Goal: Transaction & Acquisition: Purchase product/service

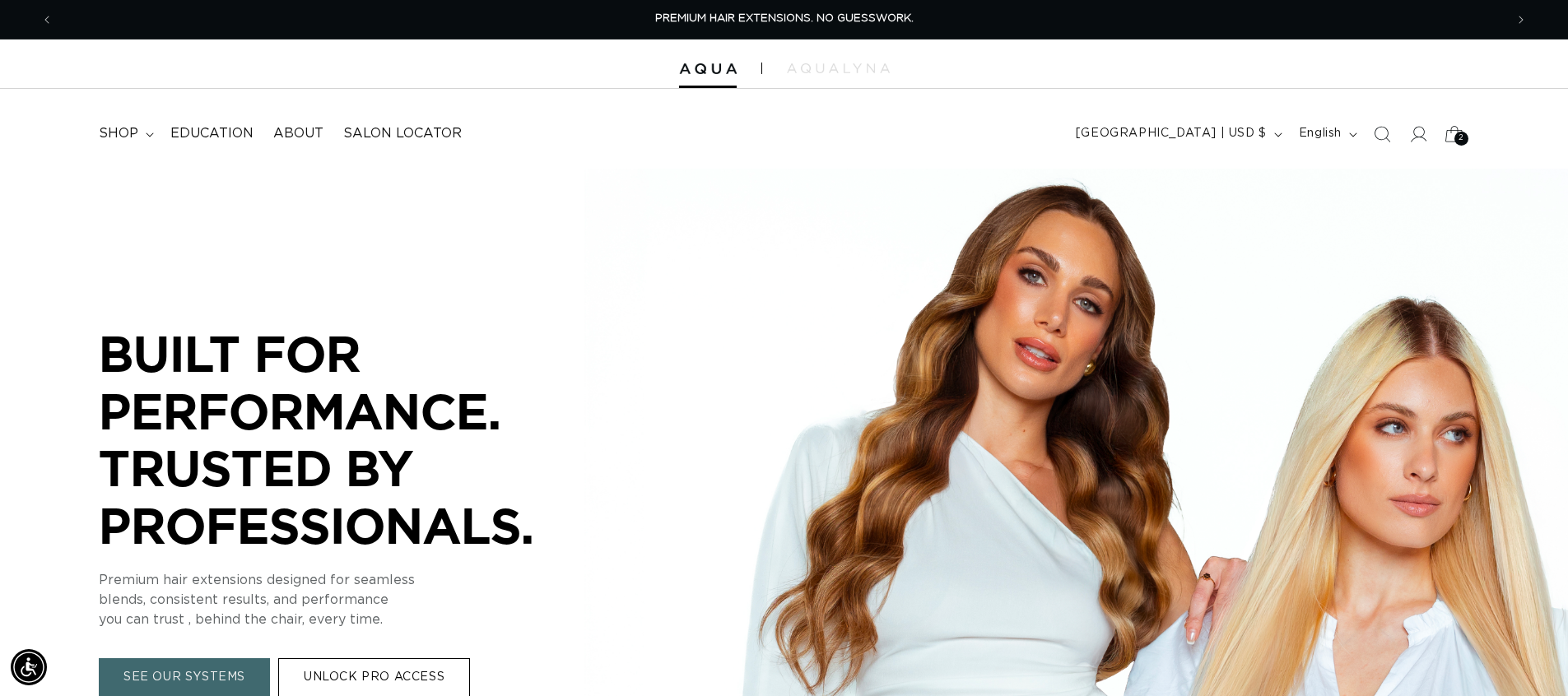
click at [1463, 137] on span "2" at bounding box center [1462, 139] width 6 height 14
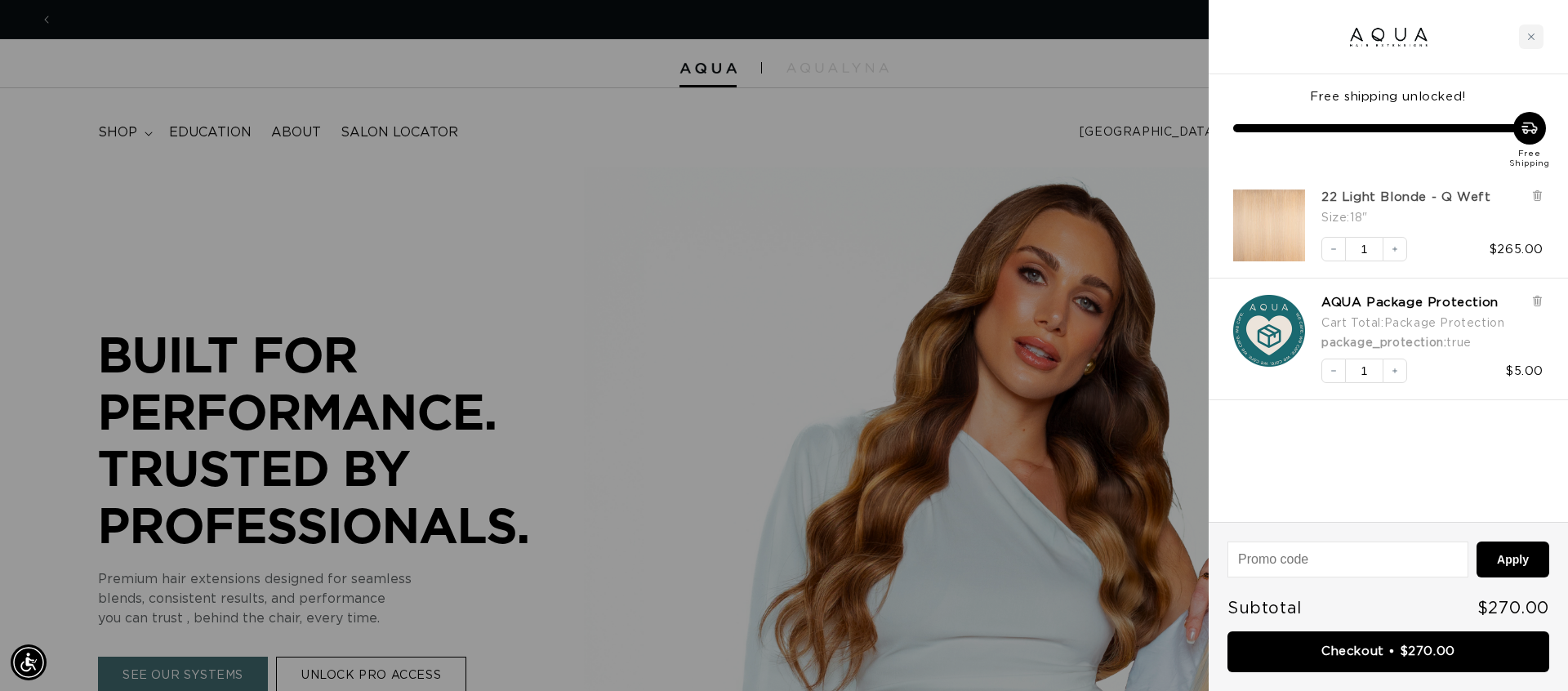
scroll to position [0, 1452]
click at [1355, 200] on link "22 Light Blonde - Q Weft" at bounding box center [1406, 197] width 169 height 17
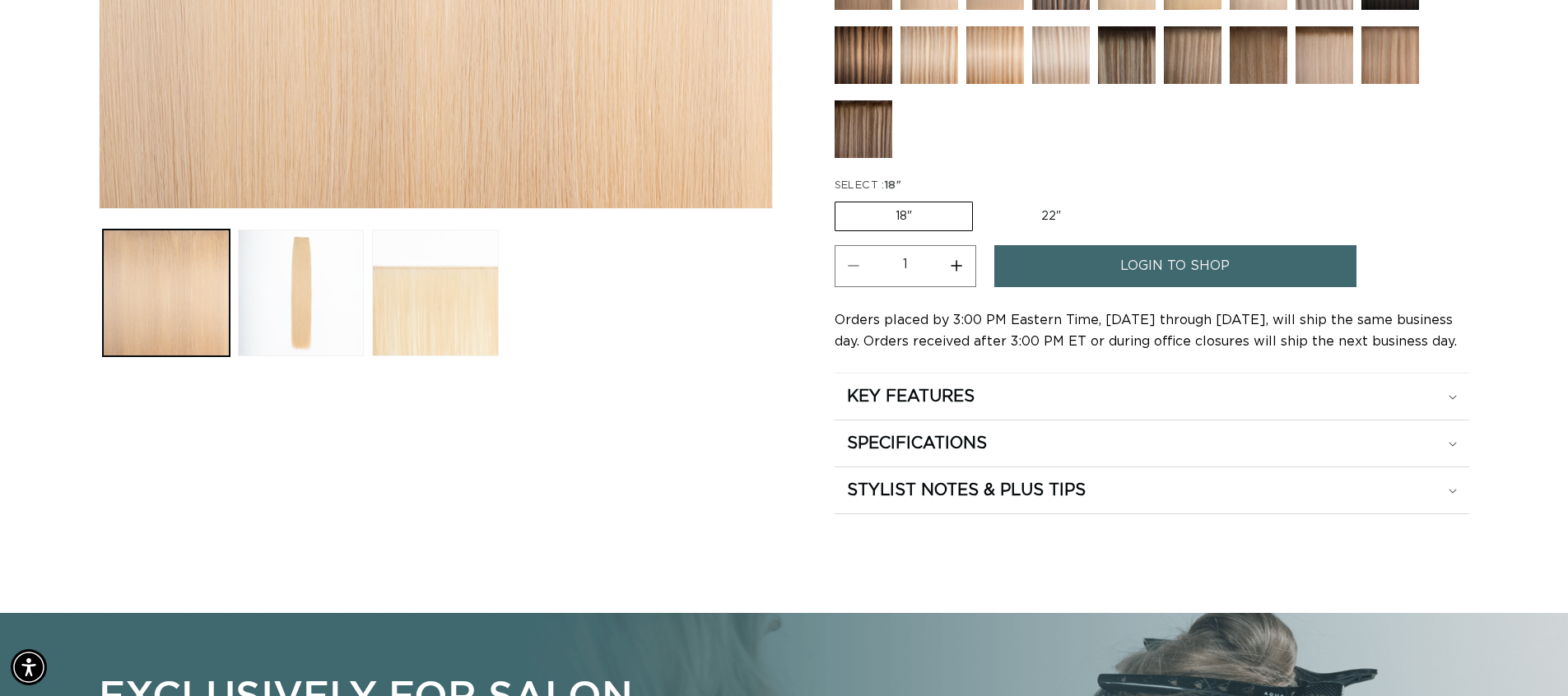
scroll to position [0, 1451]
click at [1078, 272] on link "login to shop" at bounding box center [1175, 266] width 362 height 42
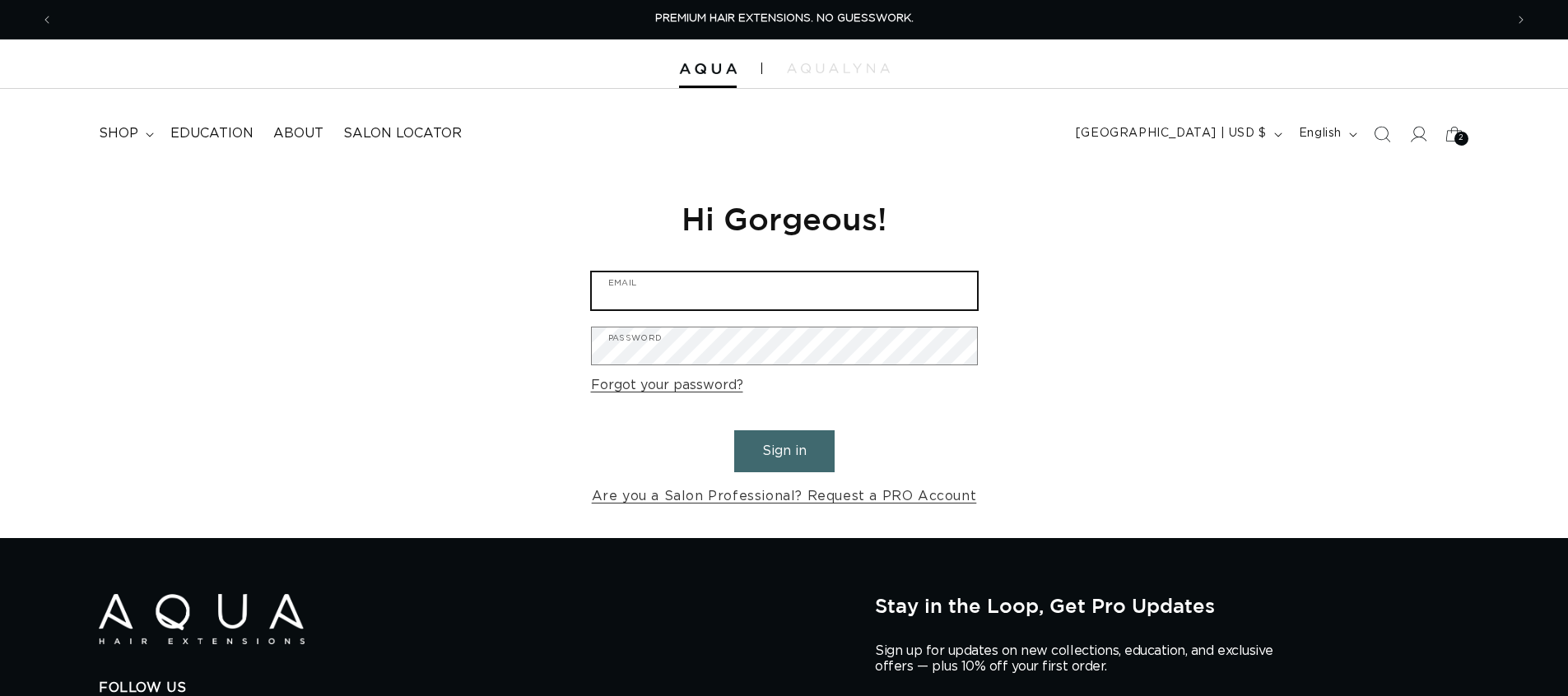
type input "chameleoncolorssalon@gmail.com"
click at [773, 442] on button "Sign in" at bounding box center [784, 452] width 100 height 42
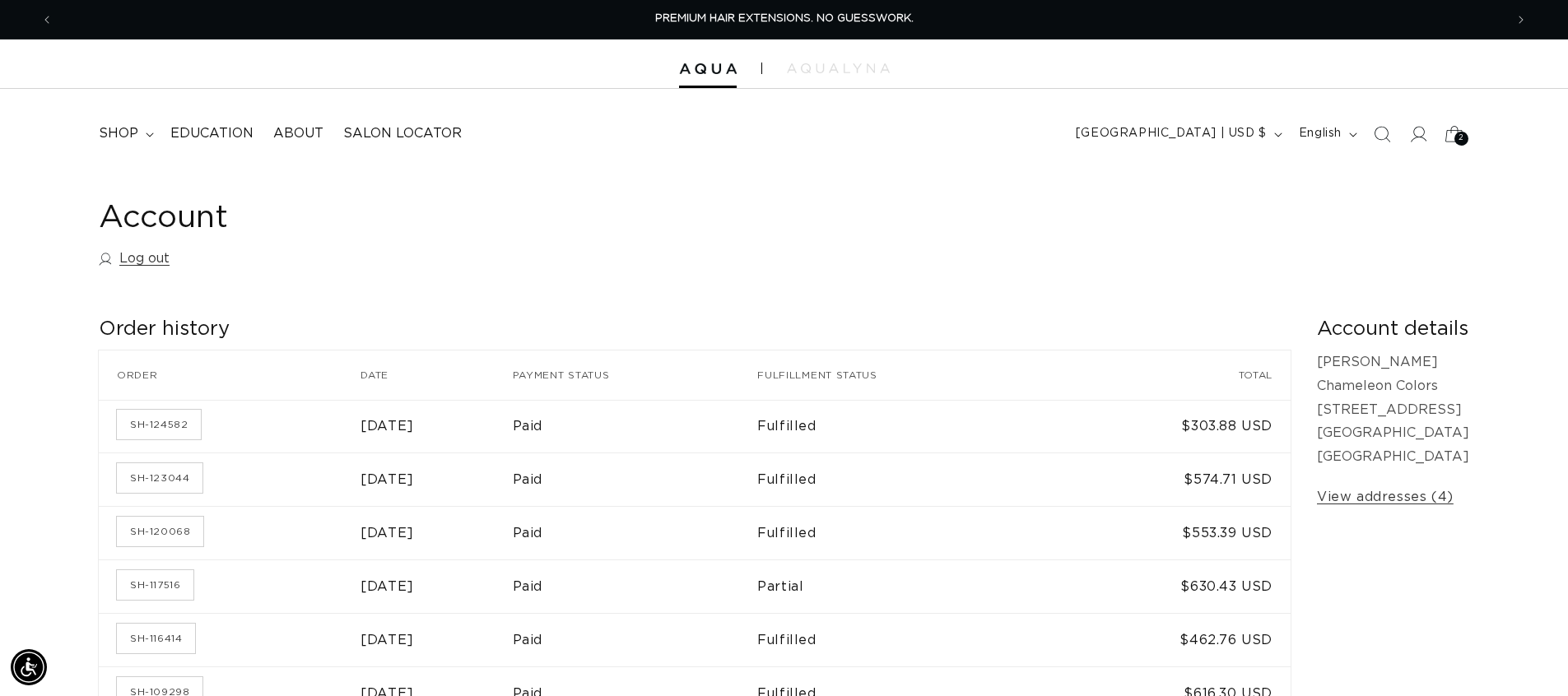
click at [1459, 124] on icon at bounding box center [1455, 134] width 39 height 39
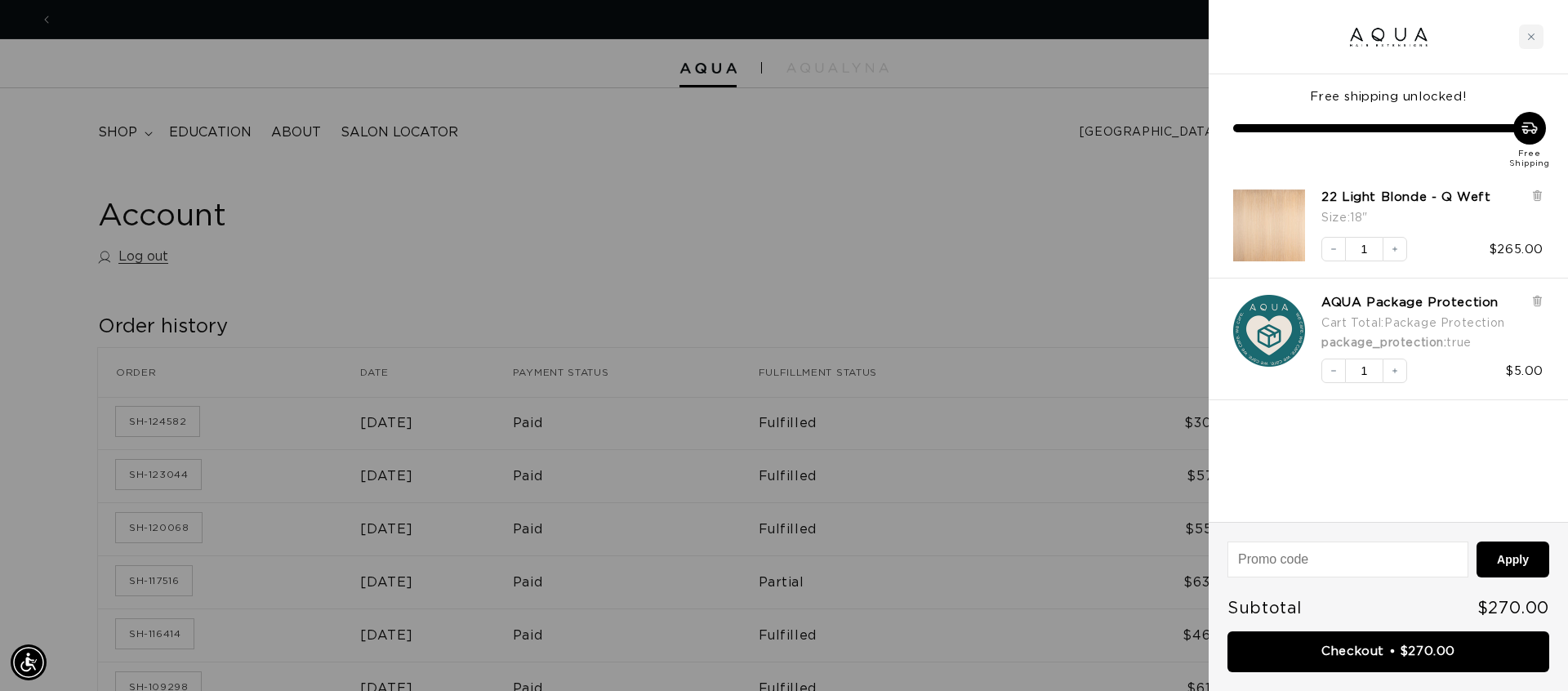
scroll to position [0, 1452]
click at [1403, 202] on link "22 Light Blonde - Q Weft" at bounding box center [1406, 197] width 169 height 17
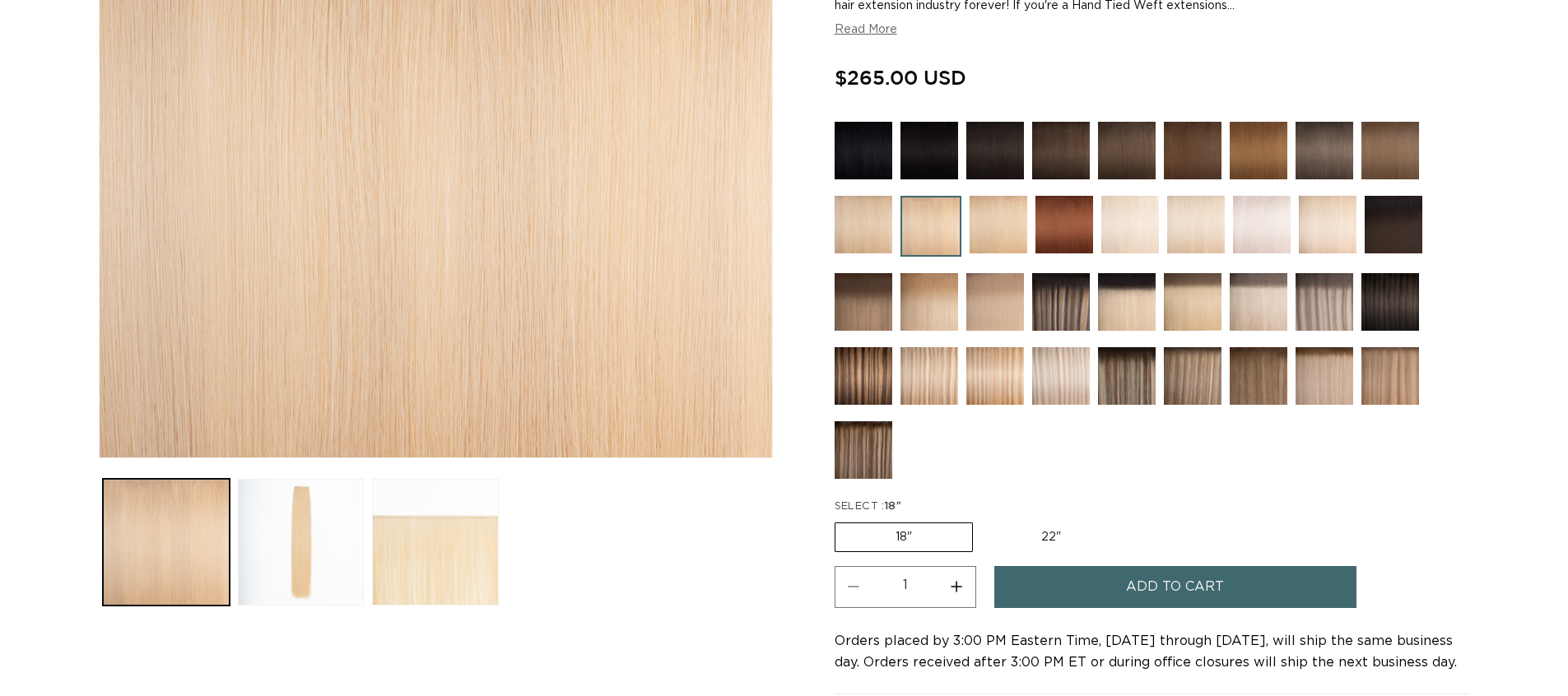
scroll to position [330, 0]
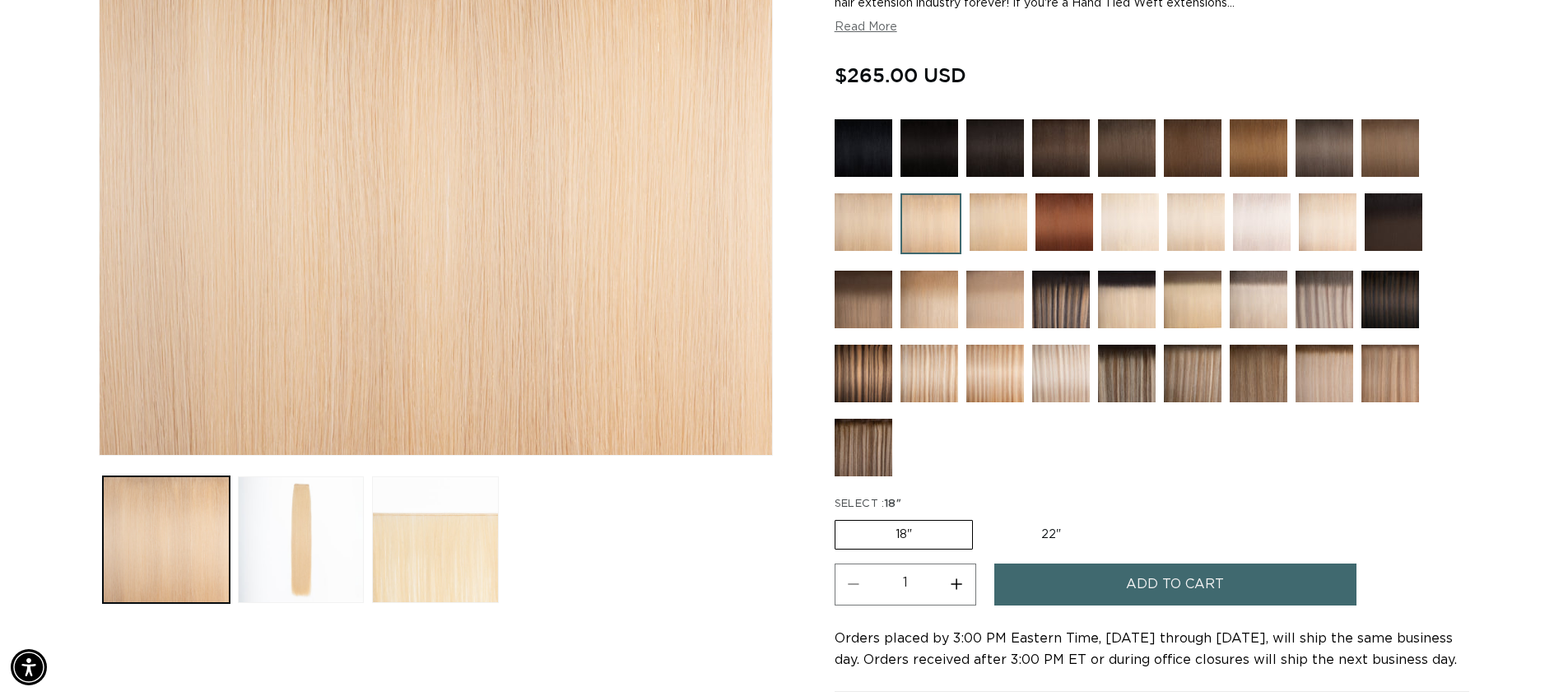
click at [1042, 540] on label "22" Variant sold out or unavailable" at bounding box center [1050, 535] width 140 height 28
click at [982, 518] on input "22" Variant sold out or unavailable" at bounding box center [981, 517] width 1 height 1
radio input "true"
click at [892, 545] on label "18" Variant sold out or unavailable" at bounding box center [903, 535] width 136 height 28
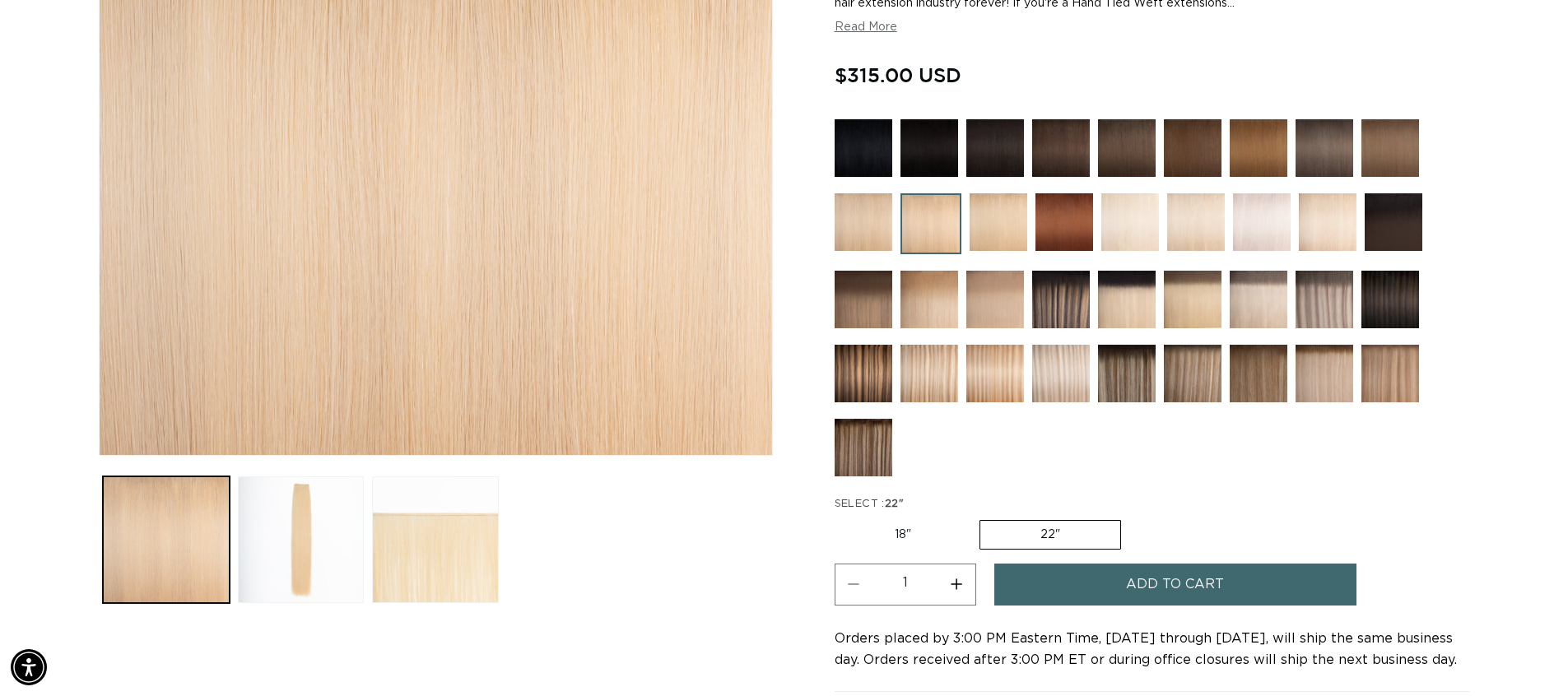
click at [839, 518] on input "18" Variant sold out or unavailable" at bounding box center [838, 517] width 1 height 1
radio input "true"
click at [1060, 532] on label "22" Variant sold out or unavailable" at bounding box center [1050, 535] width 140 height 28
click at [982, 518] on input "22" Variant sold out or unavailable" at bounding box center [981, 517] width 1 height 1
radio input "true"
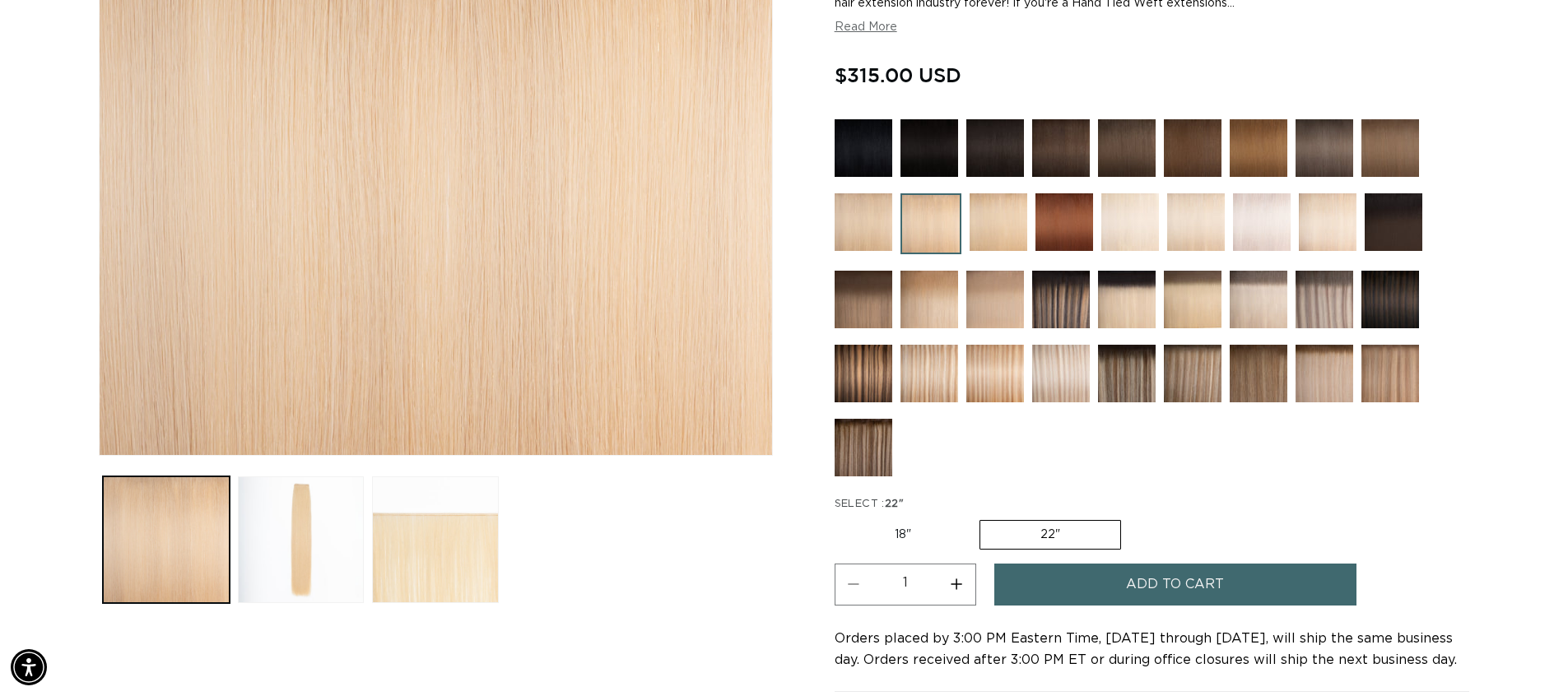
scroll to position [0, 2903]
